Goal: Information Seeking & Learning: Learn about a topic

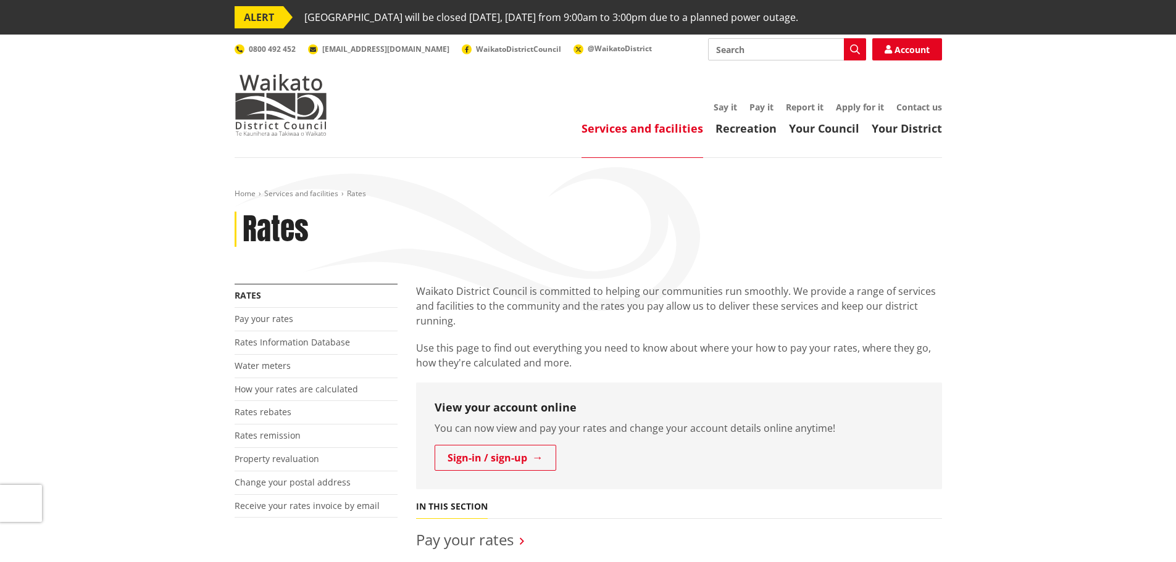
click at [790, 51] on input "Search" at bounding box center [787, 49] width 158 height 22
click at [749, 114] on div "Long Term Plan" at bounding box center [787, 117] width 157 height 22
type input "Long Term Plan"
click at [851, 51] on icon "button" at bounding box center [855, 49] width 10 height 10
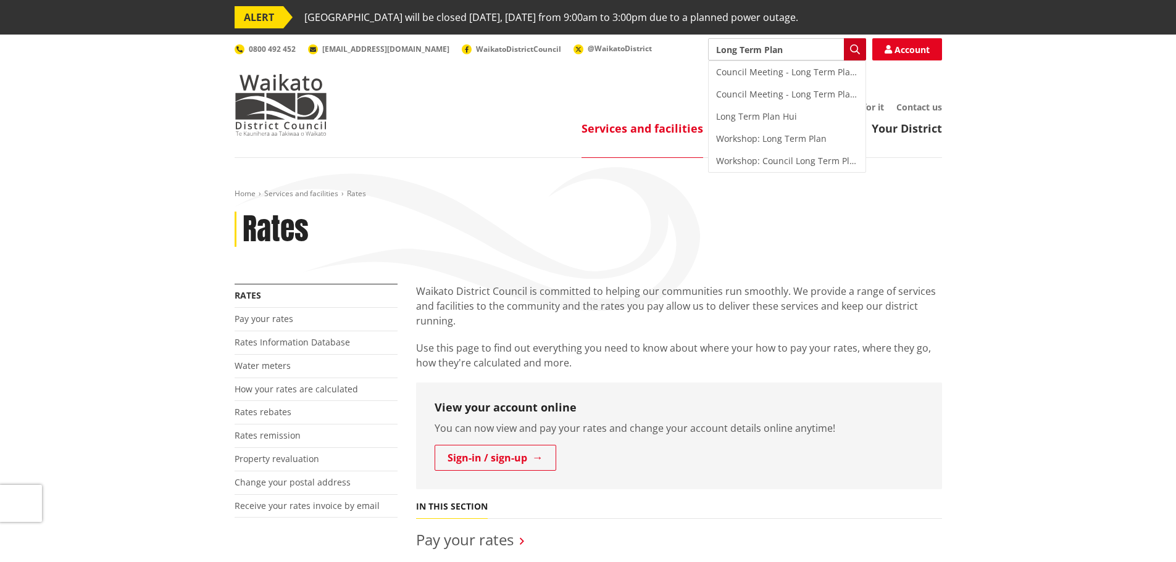
click at [852, 54] on icon "button" at bounding box center [855, 49] width 10 height 10
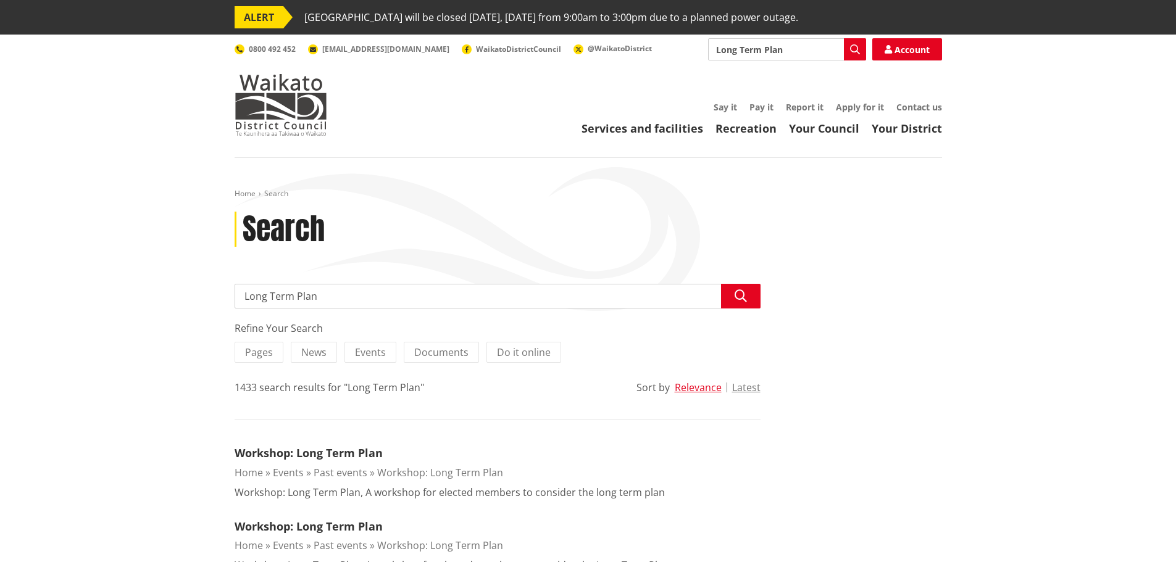
click at [795, 53] on input "Long Term Plan" at bounding box center [787, 49] width 158 height 22
click at [850, 53] on icon "button" at bounding box center [855, 49] width 10 height 10
click at [792, 49] on input "Long Term Plan" at bounding box center [787, 49] width 158 height 22
drag, startPoint x: 786, startPoint y: 48, endPoint x: 757, endPoint y: 48, distance: 29.0
click at [757, 48] on input "Long Term Plan" at bounding box center [787, 49] width 158 height 22
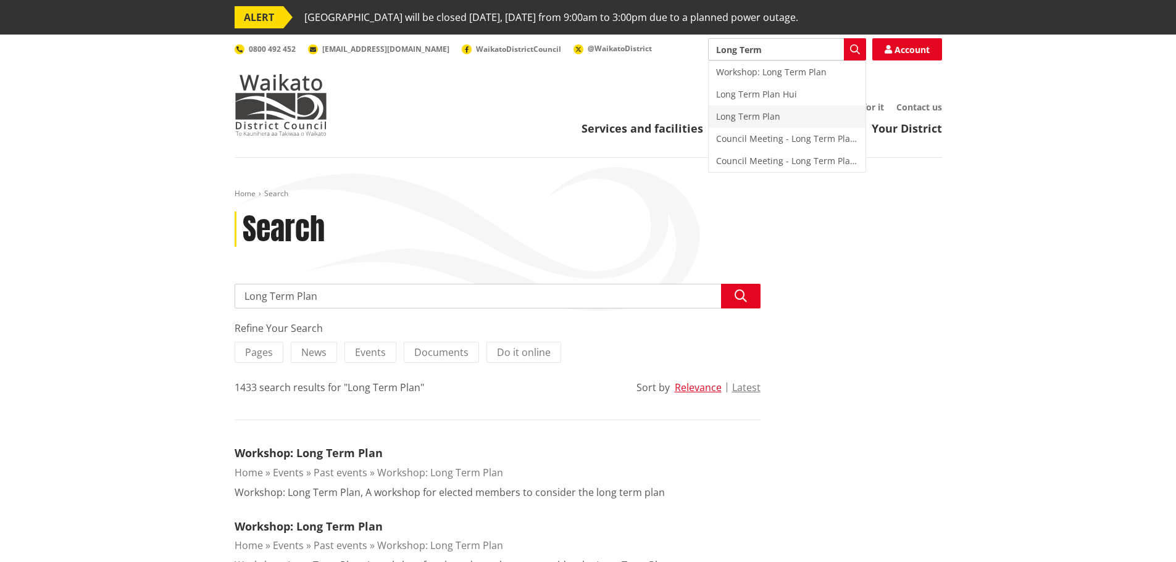
click at [767, 115] on div "Long Term Plan" at bounding box center [787, 117] width 157 height 22
type input "Long Term Plan"
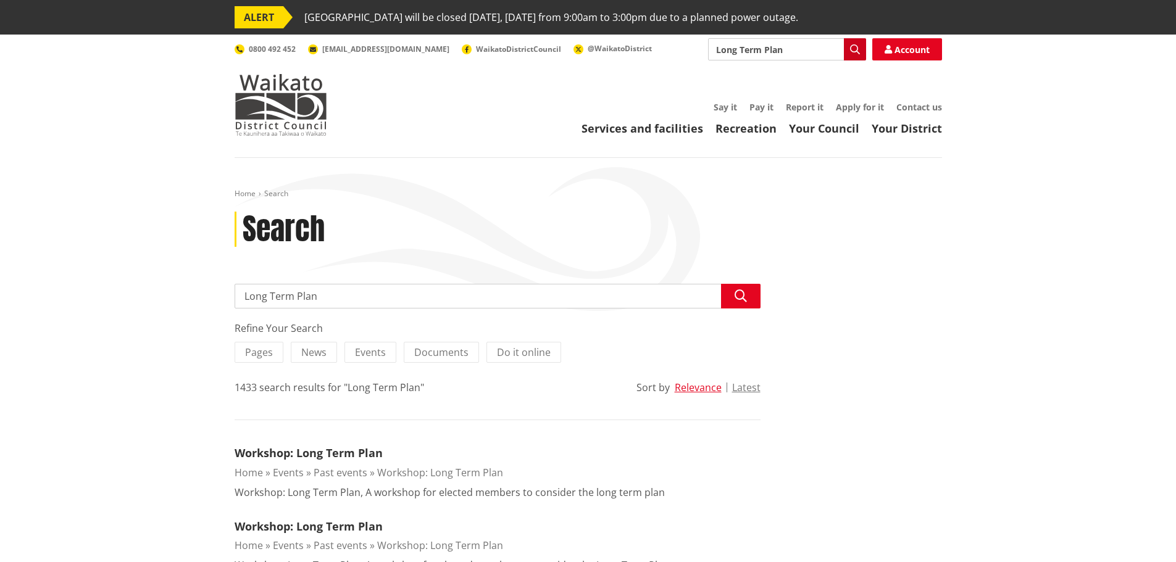
drag, startPoint x: 857, startPoint y: 51, endPoint x: 851, endPoint y: 53, distance: 6.6
click at [857, 51] on icon "button" at bounding box center [855, 49] width 10 height 10
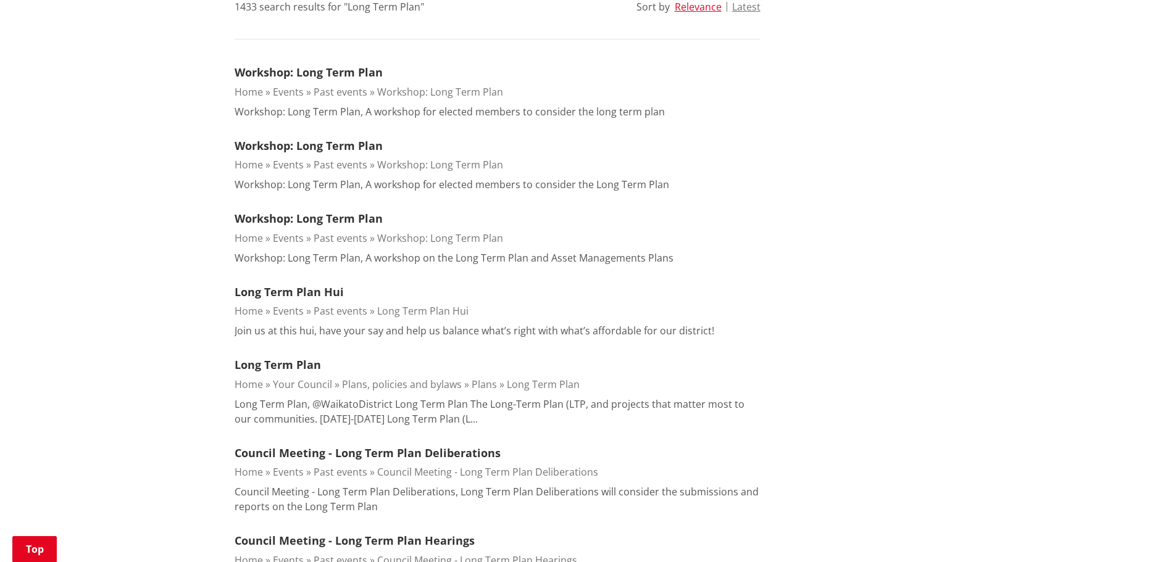
scroll to position [432, 0]
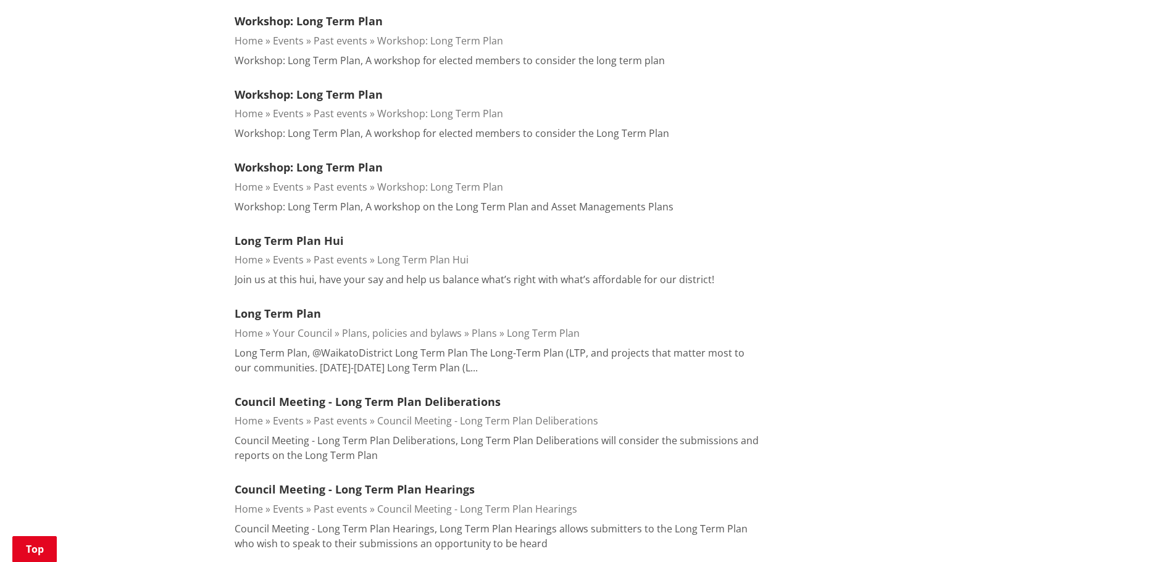
click at [537, 332] on link "Long Term Plan" at bounding box center [543, 334] width 73 height 14
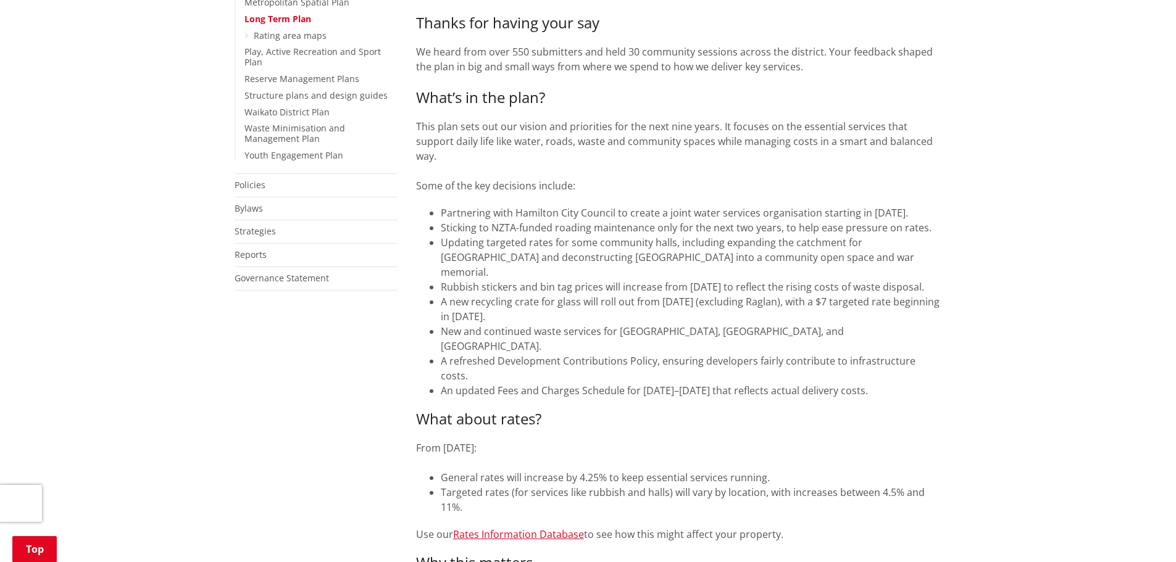
scroll to position [494, 0]
